Goal: Check status: Check status

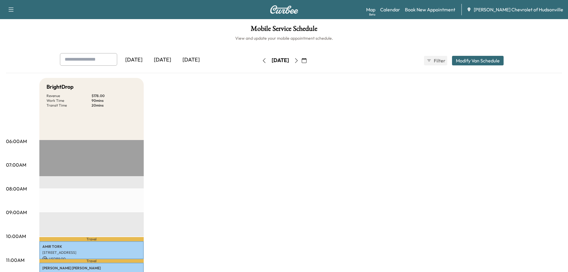
click at [302, 59] on button "button" at bounding box center [297, 61] width 10 height 10
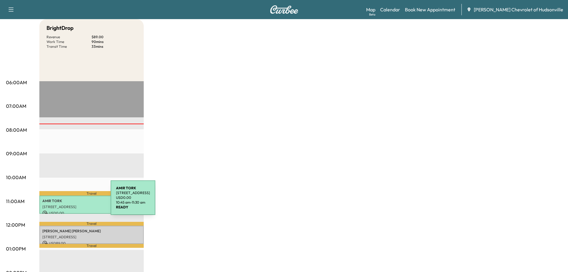
scroll to position [59, 0]
click at [68, 201] on p "[PERSON_NAME]" at bounding box center [91, 200] width 98 height 5
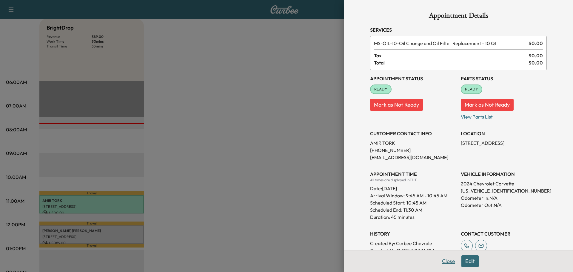
click at [441, 260] on button "Close" at bounding box center [448, 261] width 21 height 12
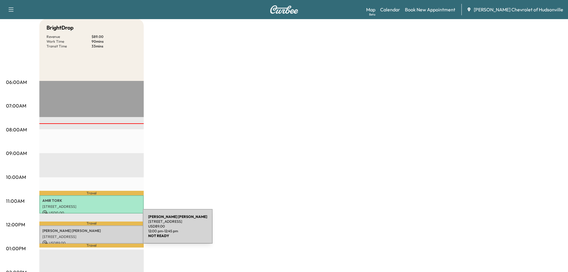
click at [98, 230] on p "[PERSON_NAME]" at bounding box center [91, 230] width 98 height 5
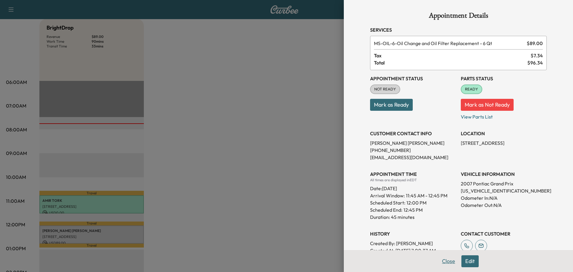
click at [445, 258] on button "Close" at bounding box center [448, 261] width 21 height 12
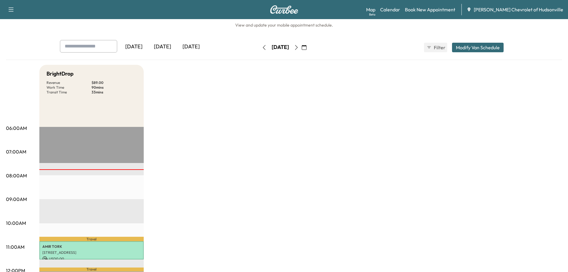
scroll to position [0, 0]
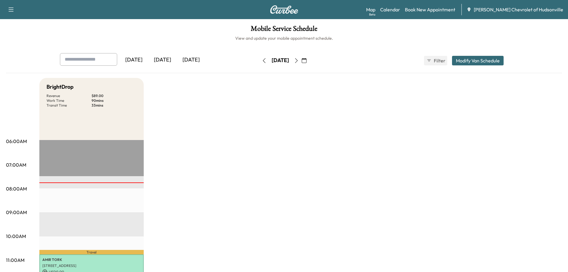
click at [299, 61] on icon "button" at bounding box center [296, 60] width 5 height 5
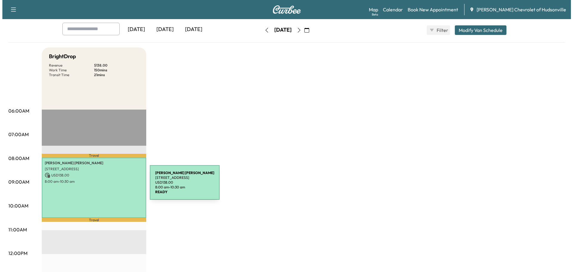
scroll to position [30, 0]
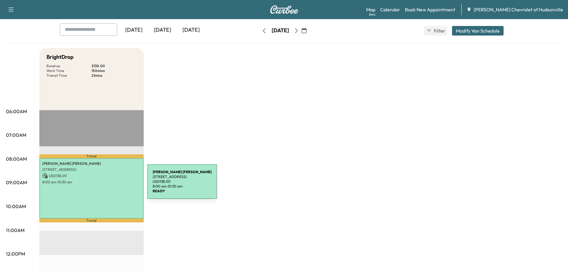
click at [103, 185] on div "[PERSON_NAME] [STREET_ADDRESS] USD 138.00 8:00 am - 10:30 am" at bounding box center [91, 188] width 104 height 60
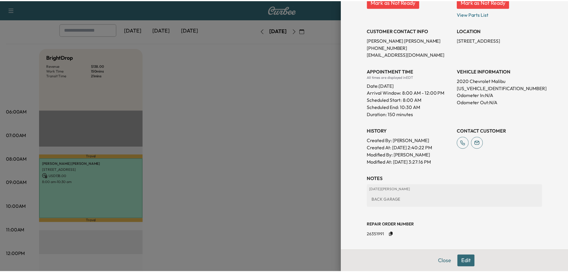
scroll to position [118, 0]
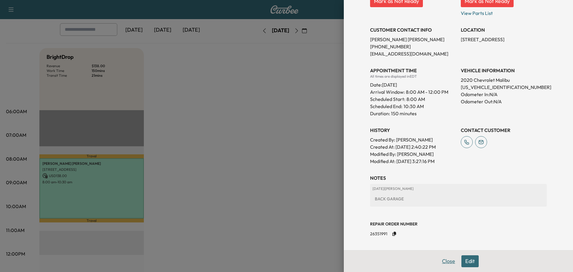
click at [442, 259] on button "Close" at bounding box center [448, 261] width 21 height 12
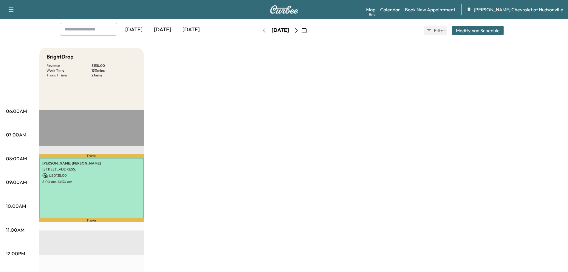
scroll to position [0, 0]
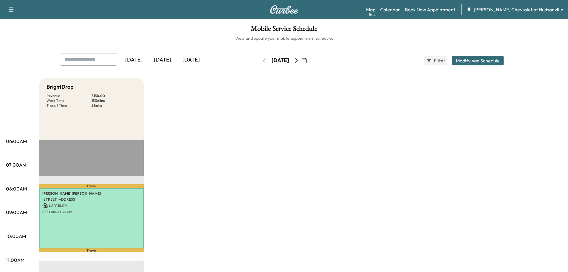
click at [299, 61] on icon "button" at bounding box center [296, 60] width 5 height 5
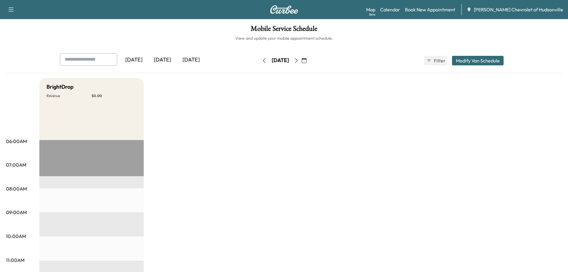
click at [263, 59] on icon "button" at bounding box center [264, 60] width 3 height 5
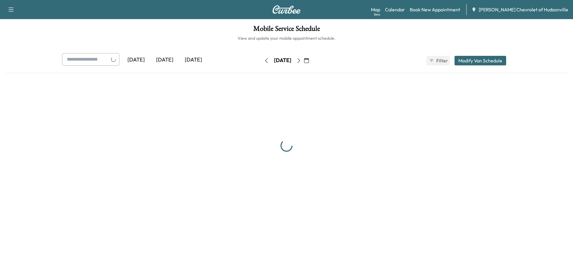
click at [264, 59] on icon "button" at bounding box center [266, 60] width 5 height 5
